Goal: Find specific page/section: Find specific page/section

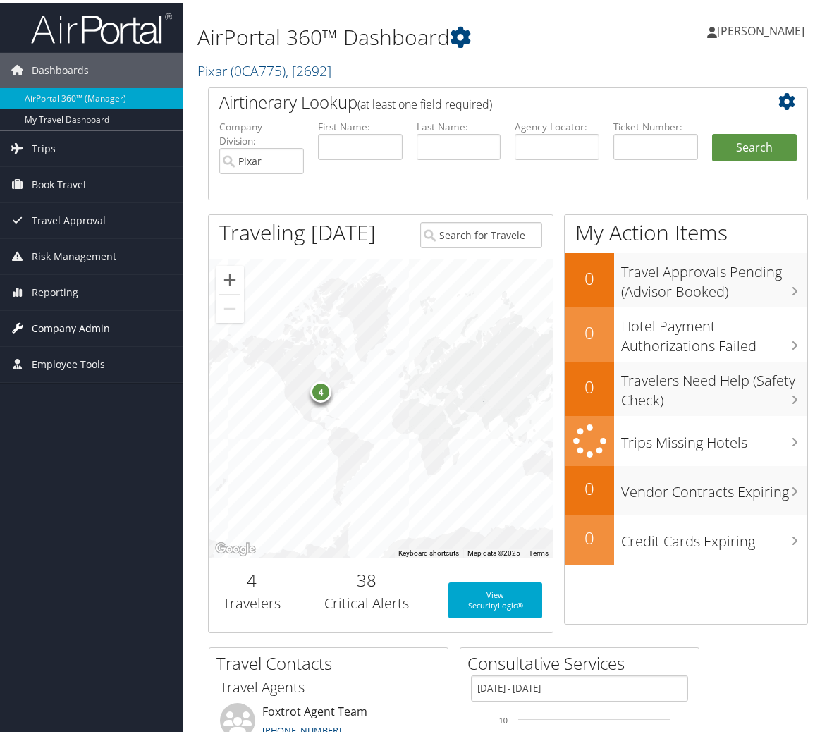
click at [60, 324] on span "Company Admin" at bounding box center [71, 325] width 78 height 35
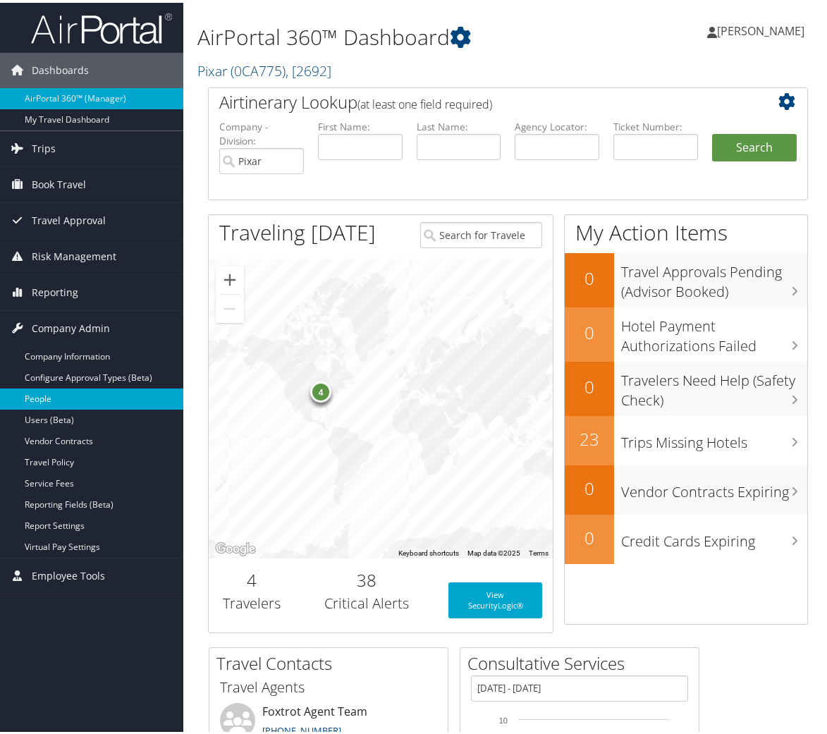
click at [45, 396] on link "People" at bounding box center [91, 396] width 183 height 21
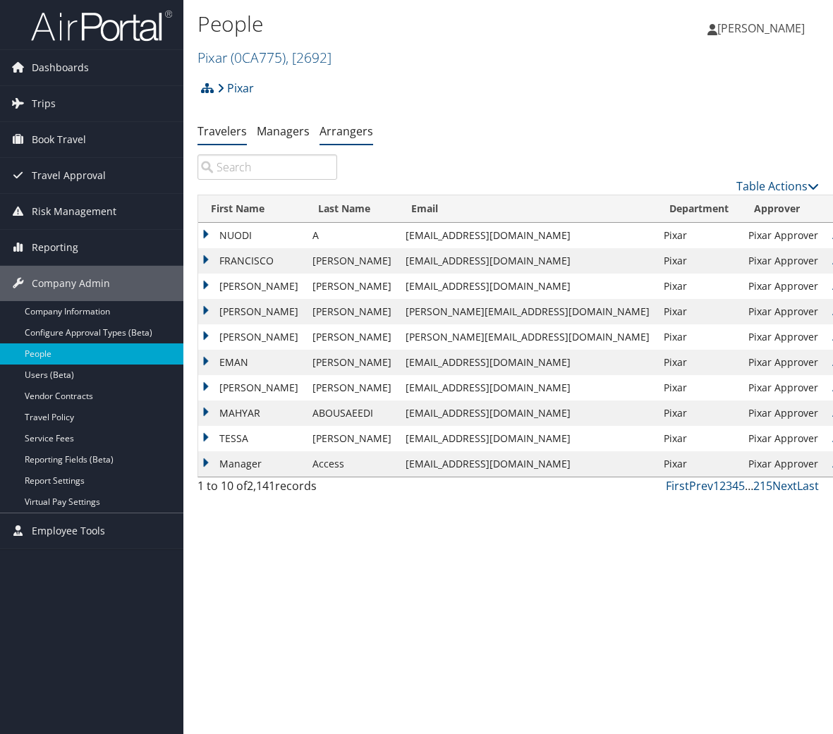
click at [346, 132] on link "Arrangers" at bounding box center [347, 131] width 54 height 16
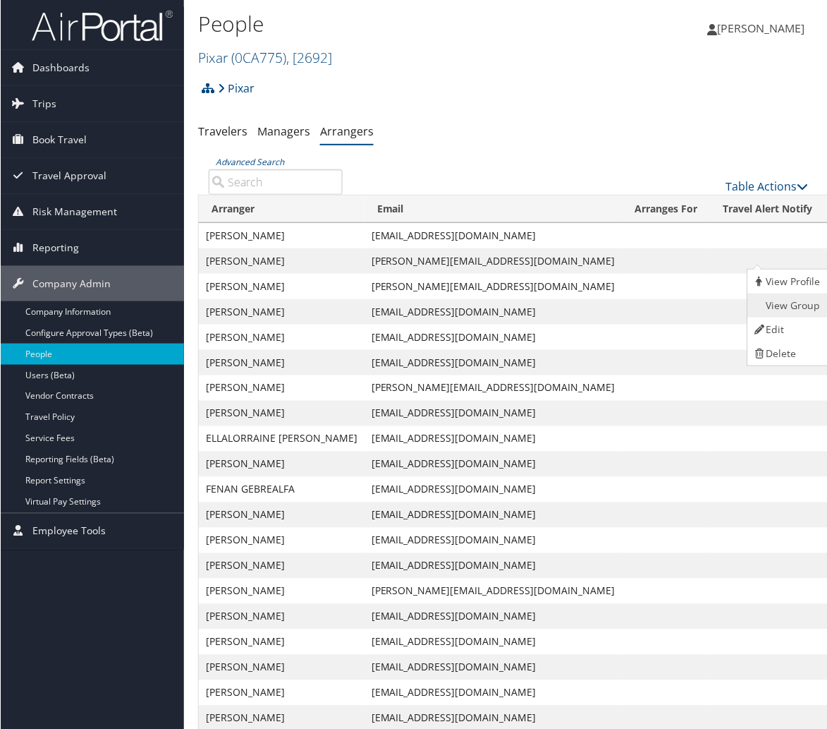
click at [777, 299] on link "View Group" at bounding box center [787, 305] width 78 height 24
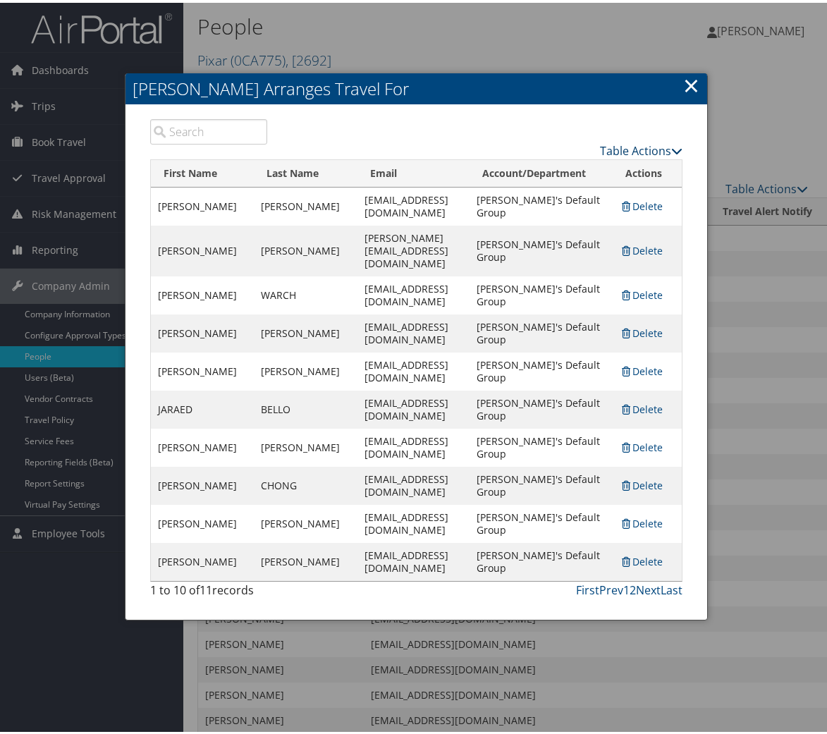
click at [671, 147] on icon at bounding box center [676, 147] width 11 height 11
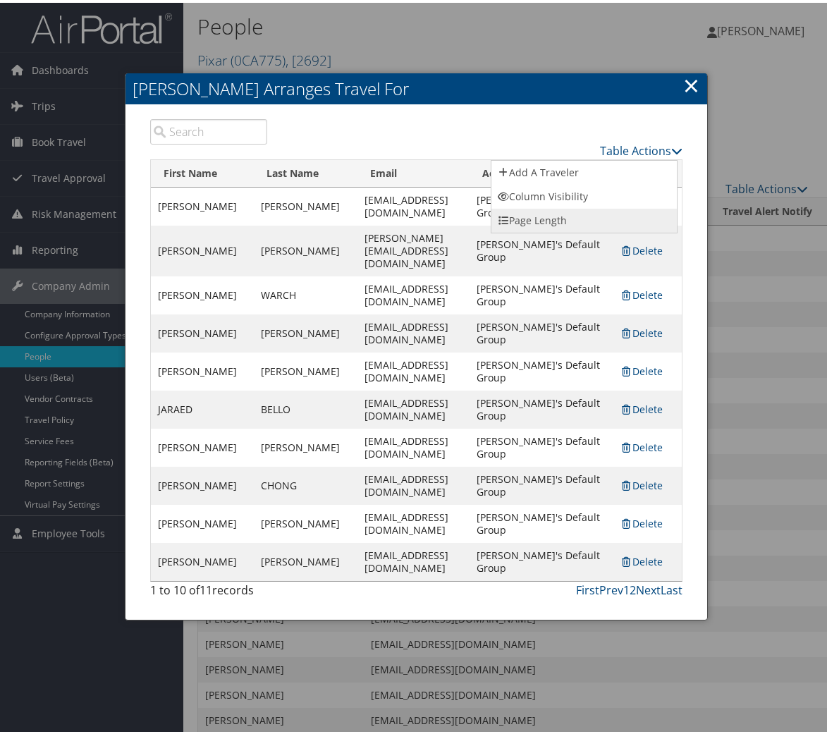
click at [551, 220] on link "Page Length" at bounding box center [584, 218] width 185 height 24
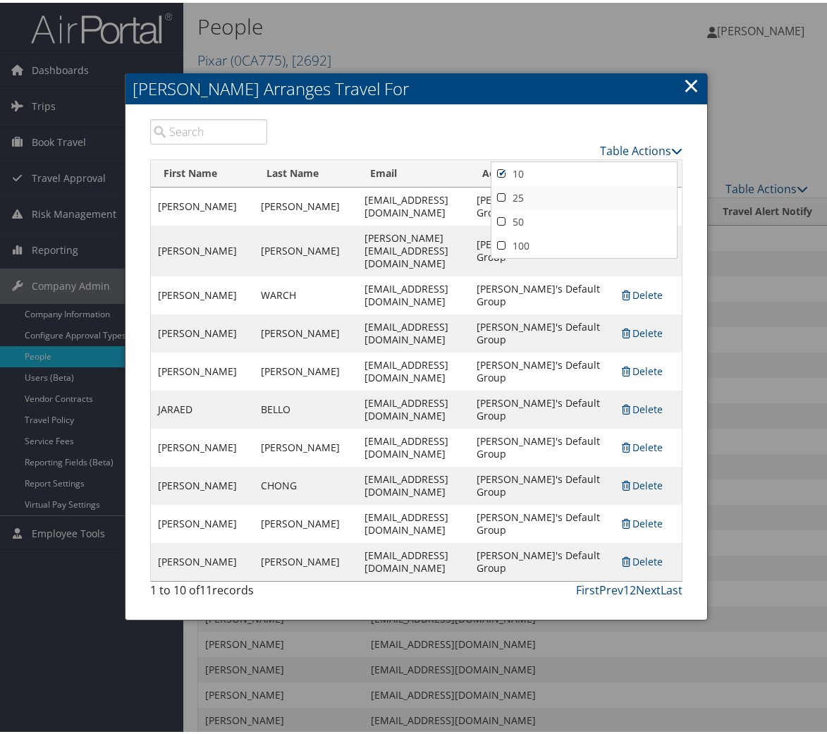
click at [501, 196] on link "25" at bounding box center [584, 195] width 185 height 24
